Goal: Transaction & Acquisition: Purchase product/service

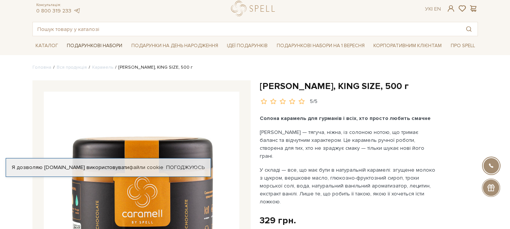
scroll to position [38, 0]
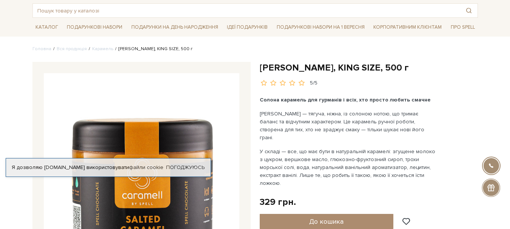
click at [187, 168] on link "Погоджуюсь" at bounding box center [185, 167] width 38 height 7
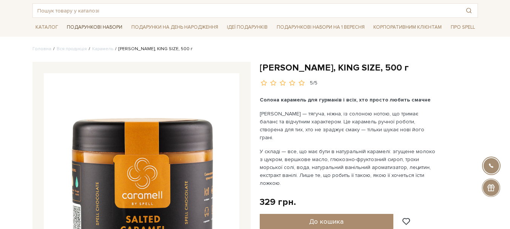
click at [91, 26] on span "Подарункові набори" at bounding box center [95, 28] width 62 height 12
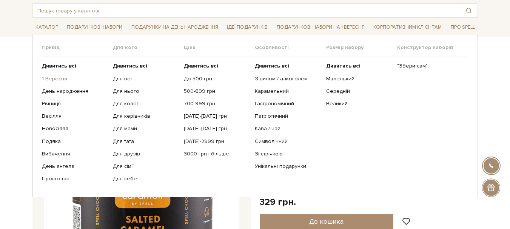
click at [54, 81] on link "1 Вересня" at bounding box center [74, 78] width 65 height 7
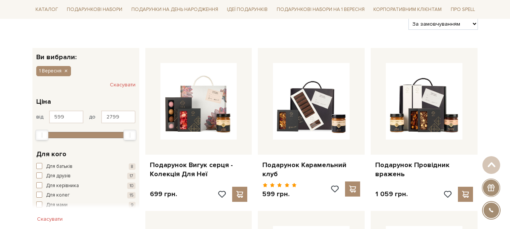
scroll to position [113, 0]
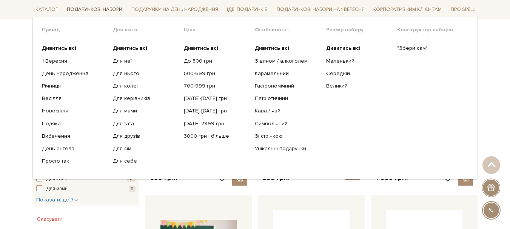
click at [77, 10] on span "Подарункові набори" at bounding box center [95, 10] width 62 height 12
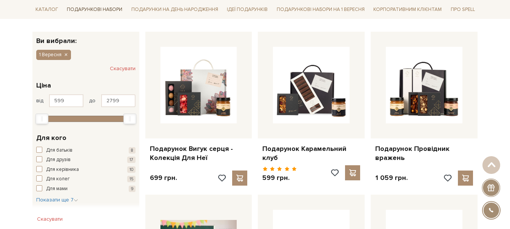
click at [100, 8] on span "Подарункові набори" at bounding box center [95, 10] width 62 height 12
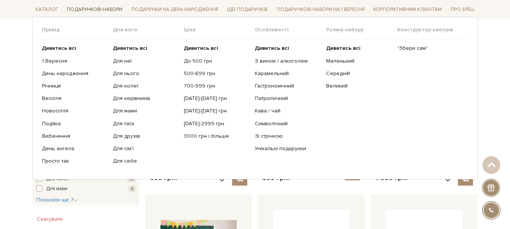
click at [100, 8] on span "Подарункові набори" at bounding box center [95, 10] width 62 height 12
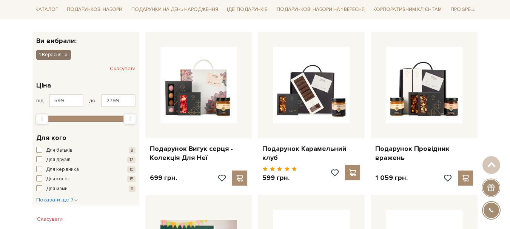
click at [66, 54] on icon "button" at bounding box center [65, 55] width 5 height 7
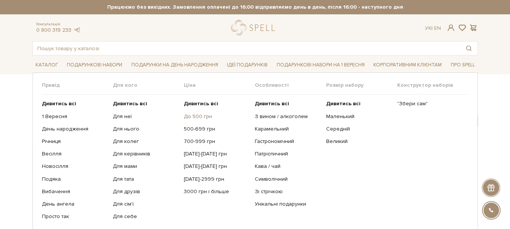
click at [200, 118] on link "До 500 грн" at bounding box center [216, 116] width 65 height 7
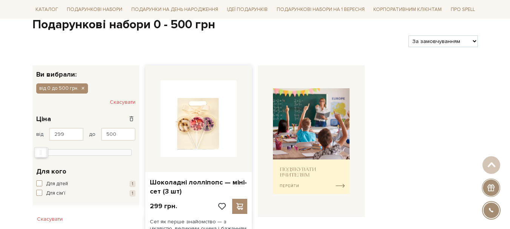
scroll to position [75, 0]
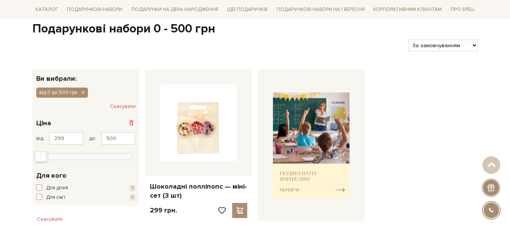
click at [131, 121] on span at bounding box center [132, 123] width 8 height 8
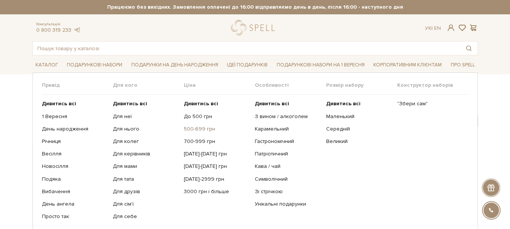
click at [202, 129] on link "500-699 грн" at bounding box center [216, 129] width 65 height 7
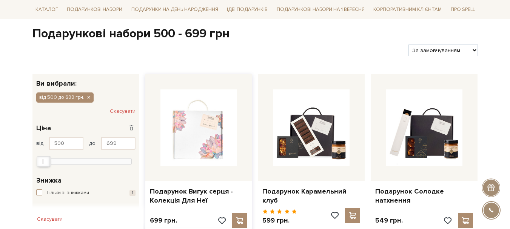
scroll to position [75, 0]
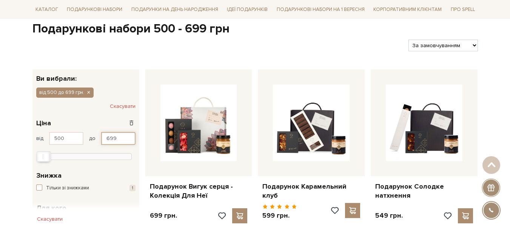
click at [118, 140] on input "699" at bounding box center [118, 138] width 34 height 13
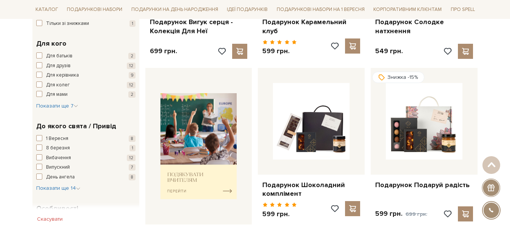
scroll to position [189, 0]
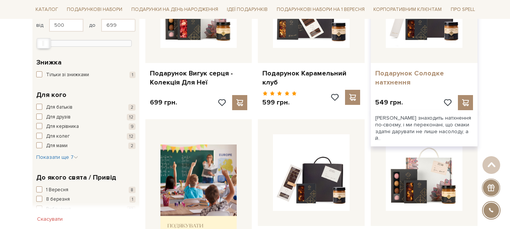
click at [432, 74] on link "Подарунок Солодке натхнення" at bounding box center [424, 78] width 98 height 18
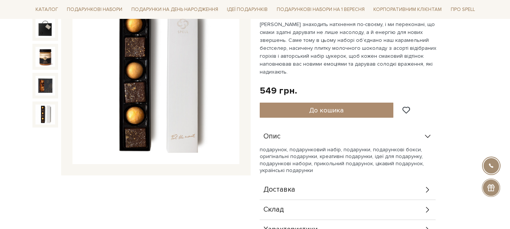
scroll to position [151, 0]
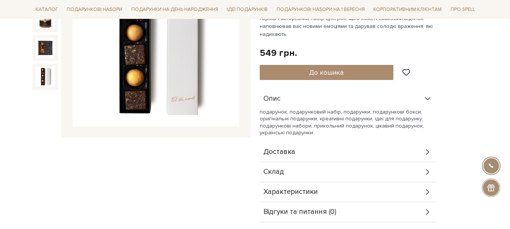
click at [426, 168] on icon at bounding box center [427, 172] width 8 height 8
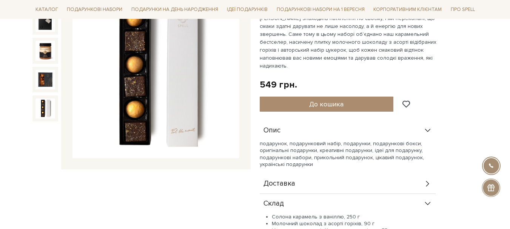
scroll to position [75, 0]
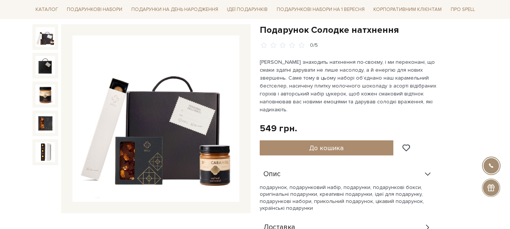
click at [44, 42] on img at bounding box center [45, 37] width 20 height 20
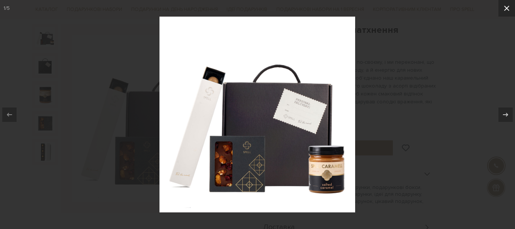
click at [506, 6] on icon at bounding box center [507, 8] width 9 height 9
